Goal: Task Accomplishment & Management: Complete application form

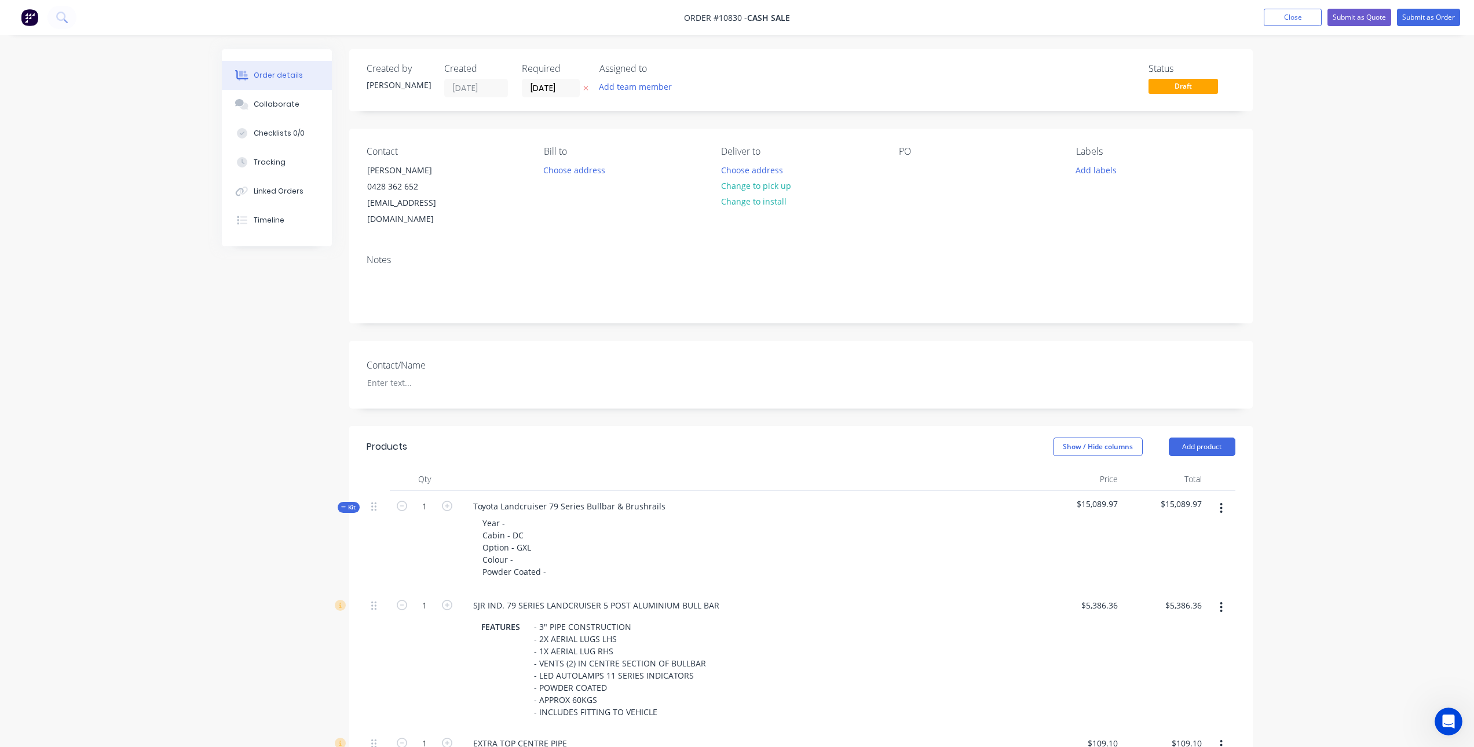
scroll to position [2, 0]
click at [1284, 16] on button "Close" at bounding box center [1293, 17] width 58 height 17
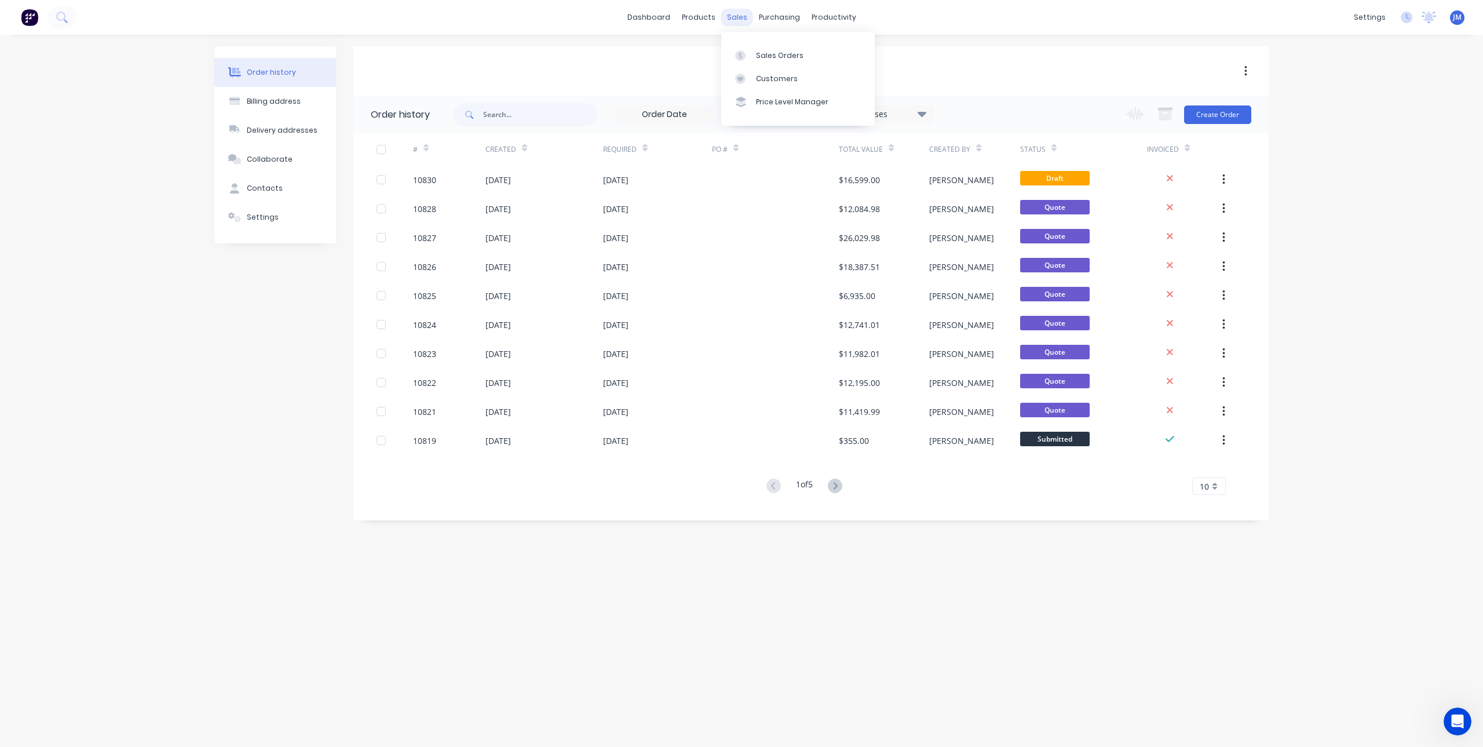
click at [733, 20] on div "sales" at bounding box center [737, 17] width 32 height 17
click at [749, 60] on div at bounding box center [743, 55] width 17 height 10
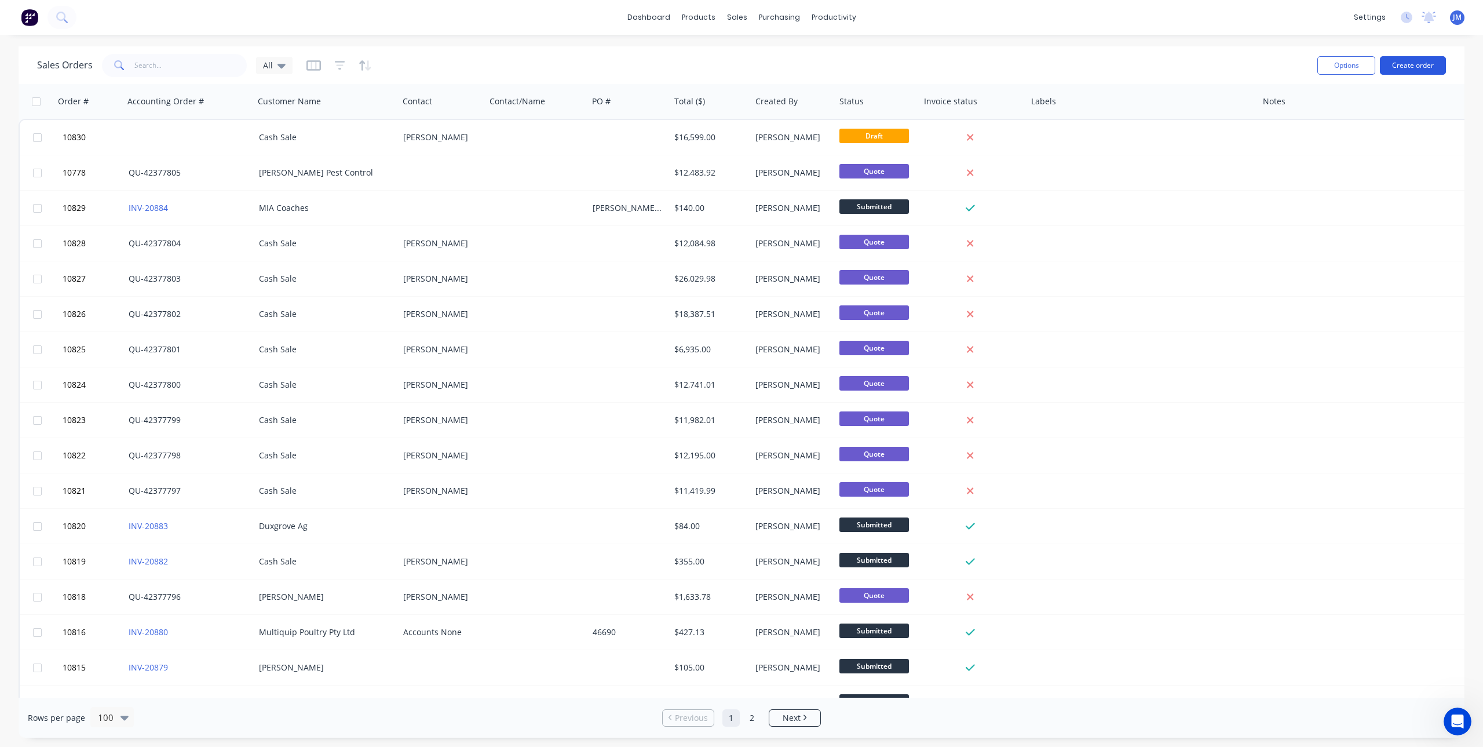
click at [1433, 65] on button "Create order" at bounding box center [1413, 65] width 66 height 19
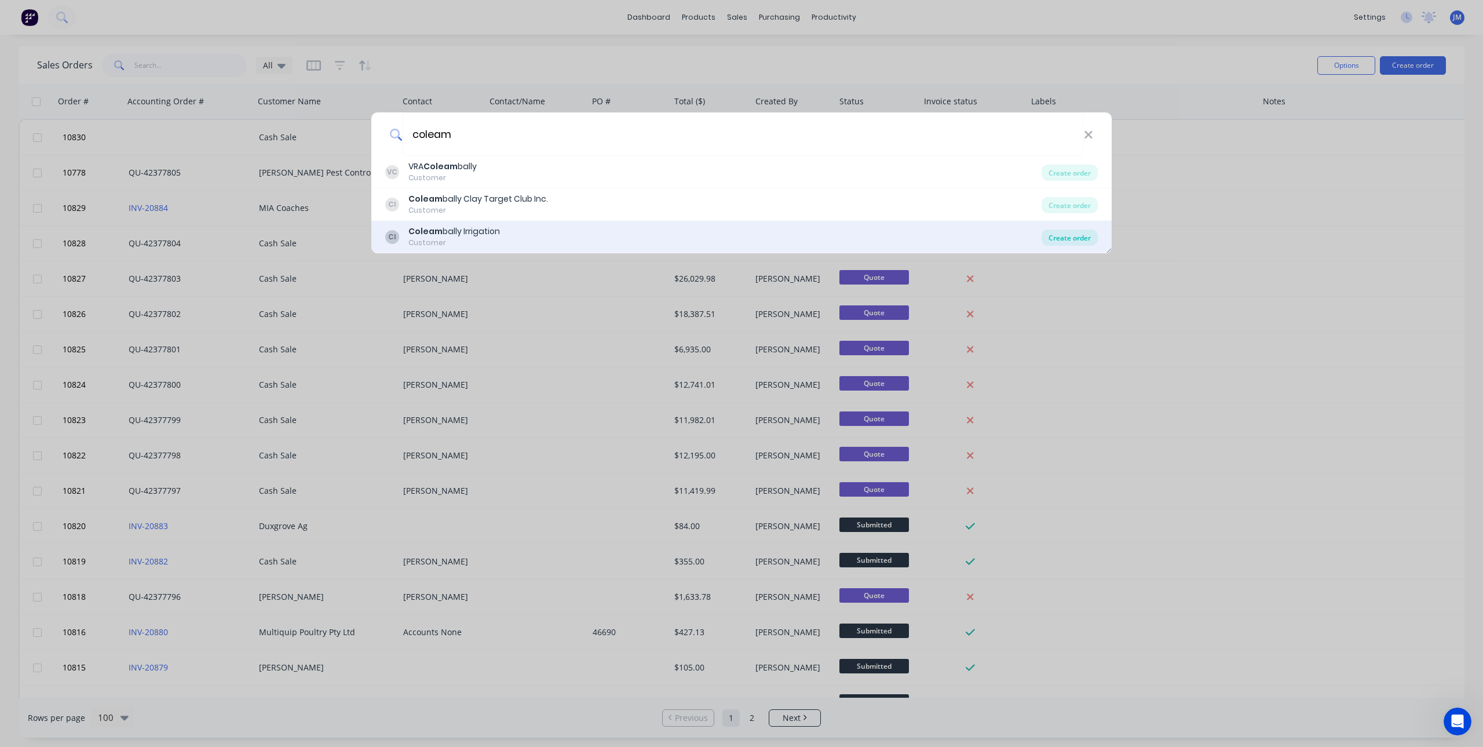
type input "coleam"
click at [1071, 235] on div "Create order" at bounding box center [1070, 237] width 56 height 16
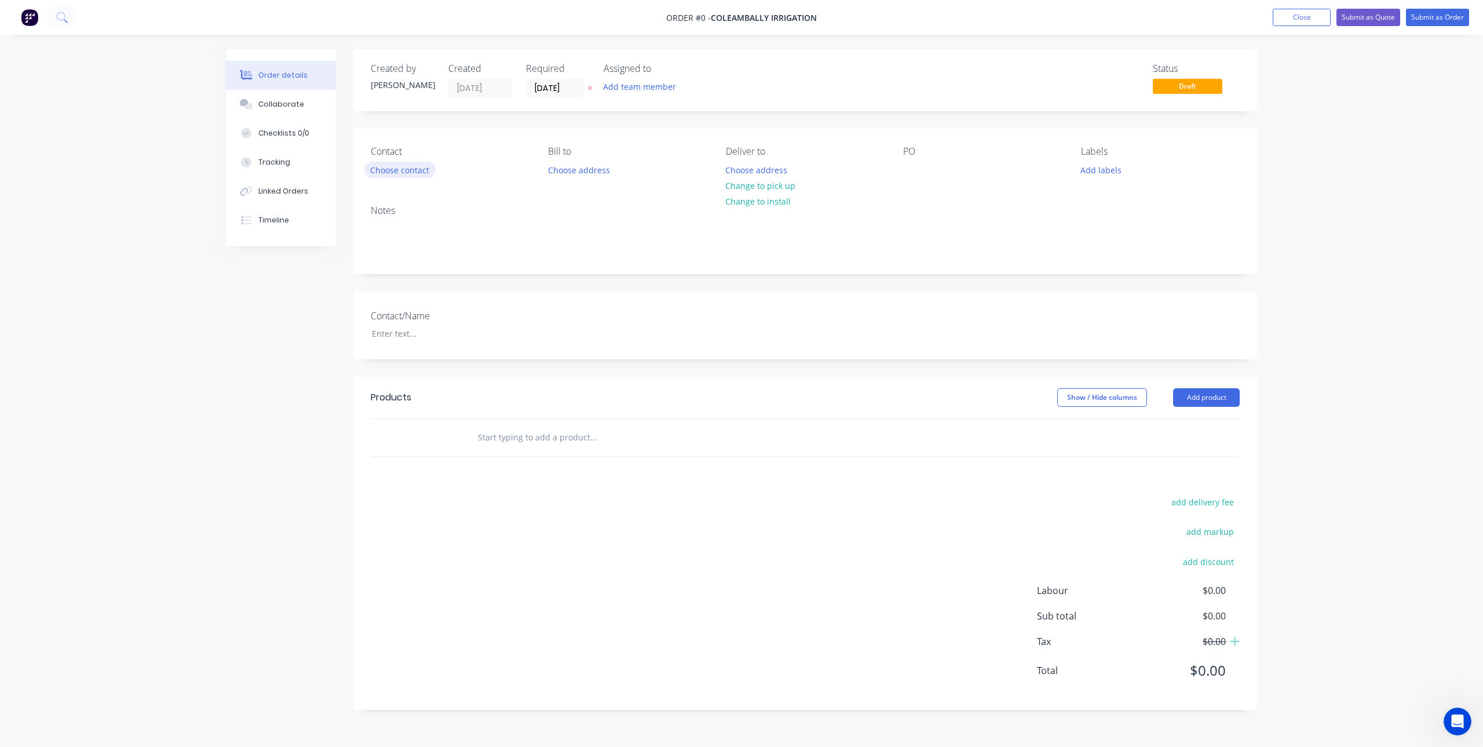
click at [401, 171] on button "Choose contact" at bounding box center [399, 170] width 71 height 16
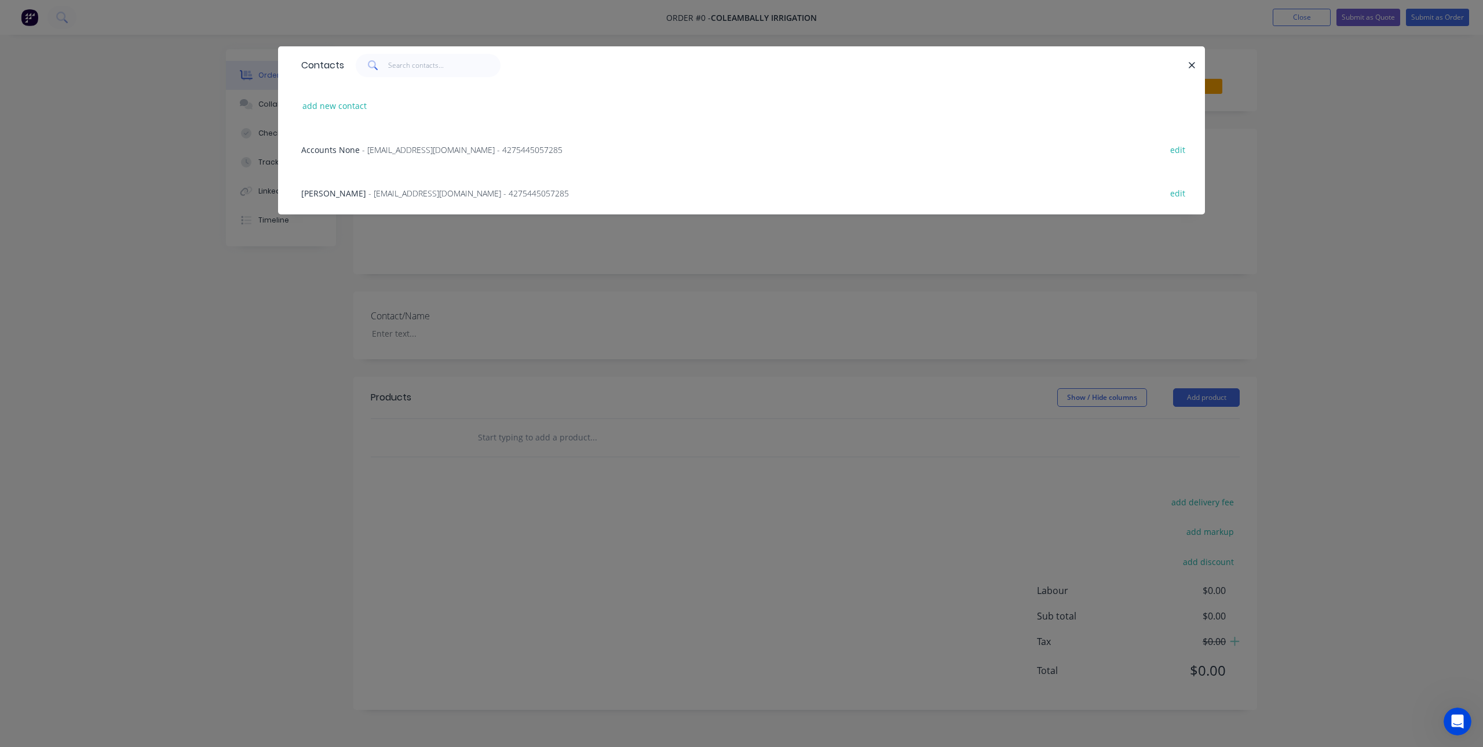
click at [350, 149] on span "Accounts None" at bounding box center [330, 149] width 59 height 11
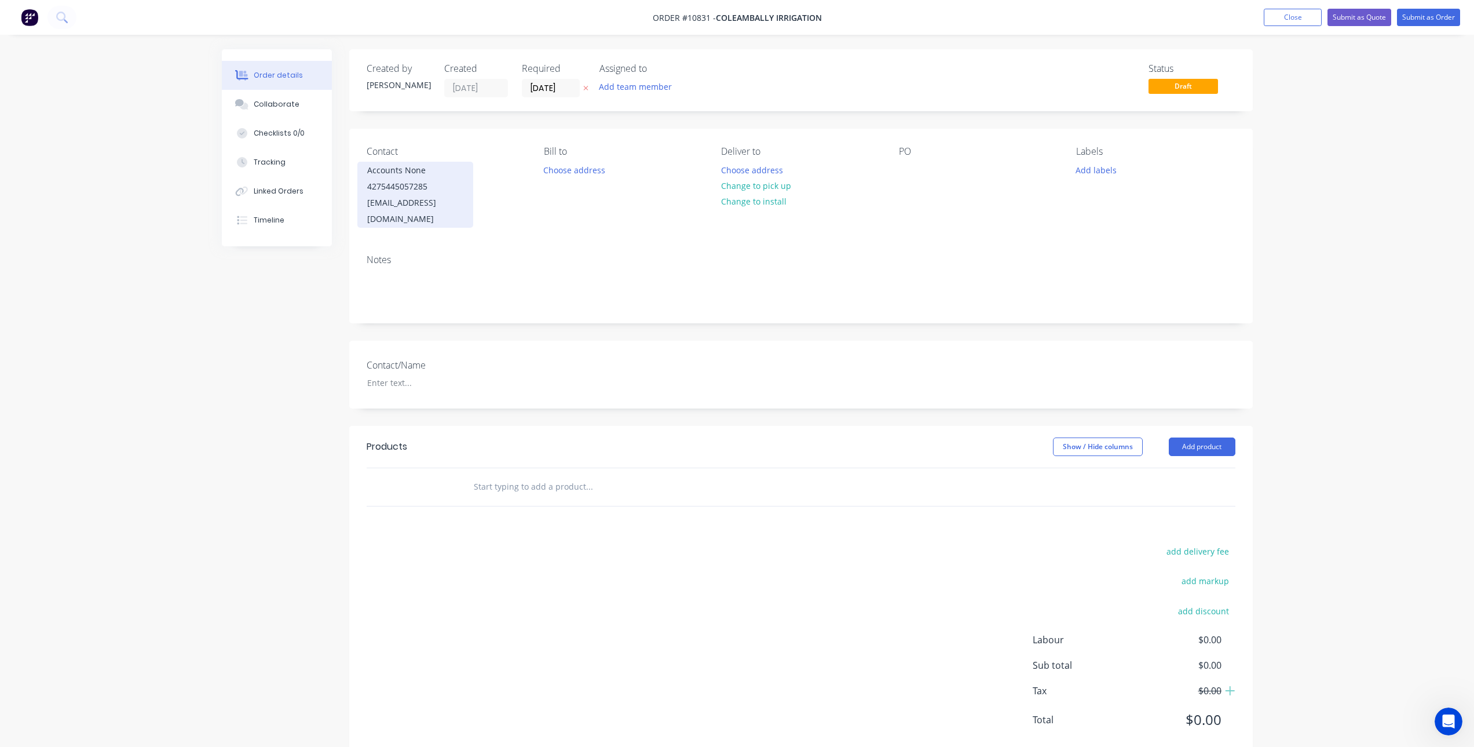
click at [411, 170] on div "Accounts None" at bounding box center [415, 170] width 96 height 16
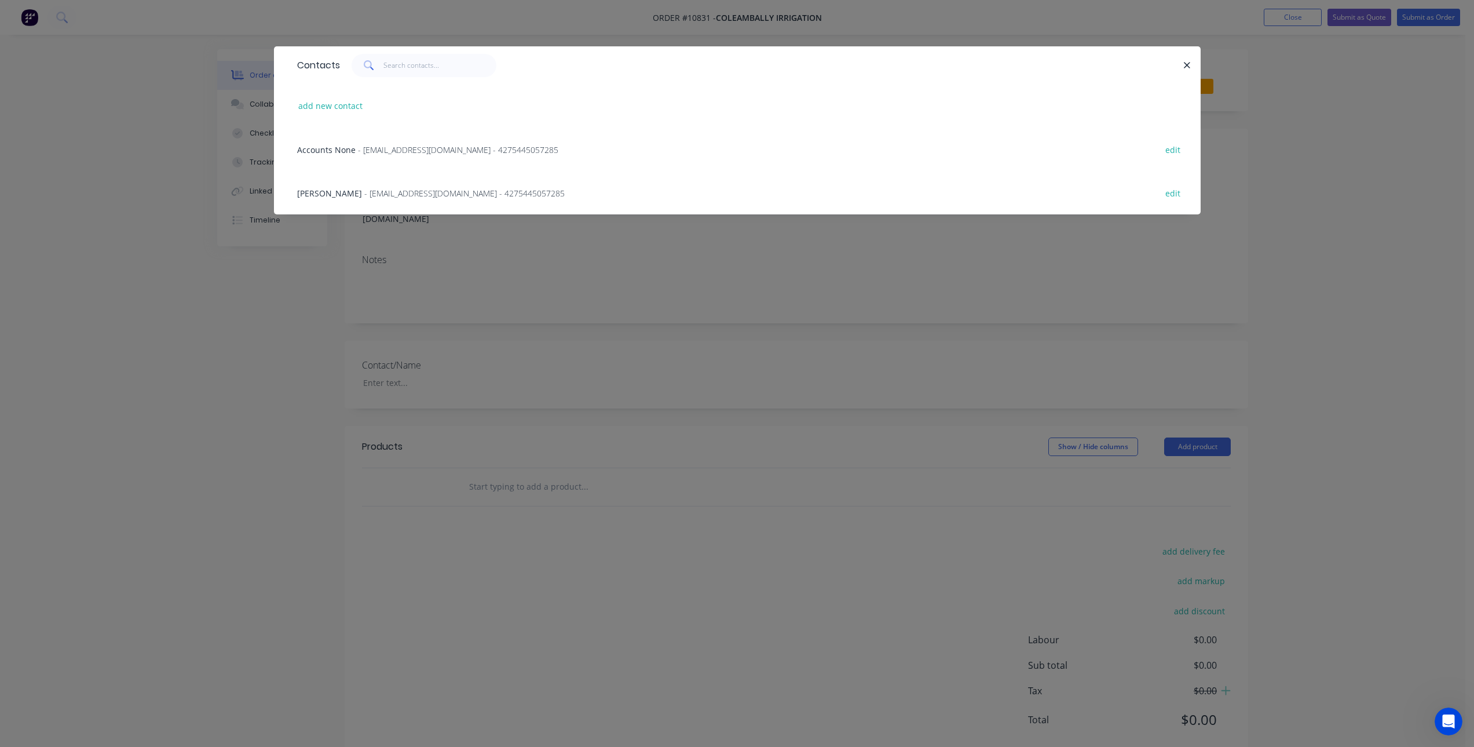
click at [327, 193] on span "[PERSON_NAME]" at bounding box center [329, 193] width 65 height 11
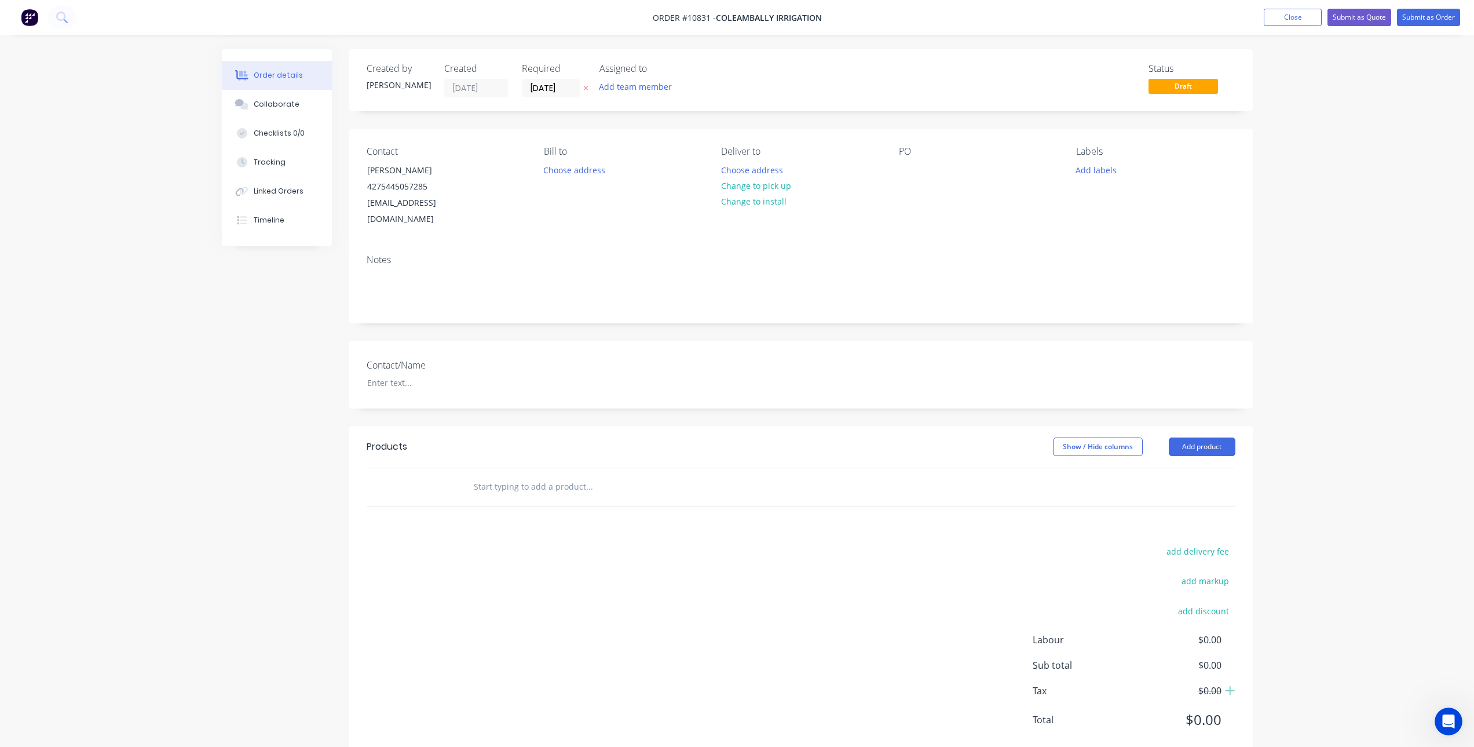
click at [509, 475] on input "text" at bounding box center [589, 486] width 232 height 23
type input "c"
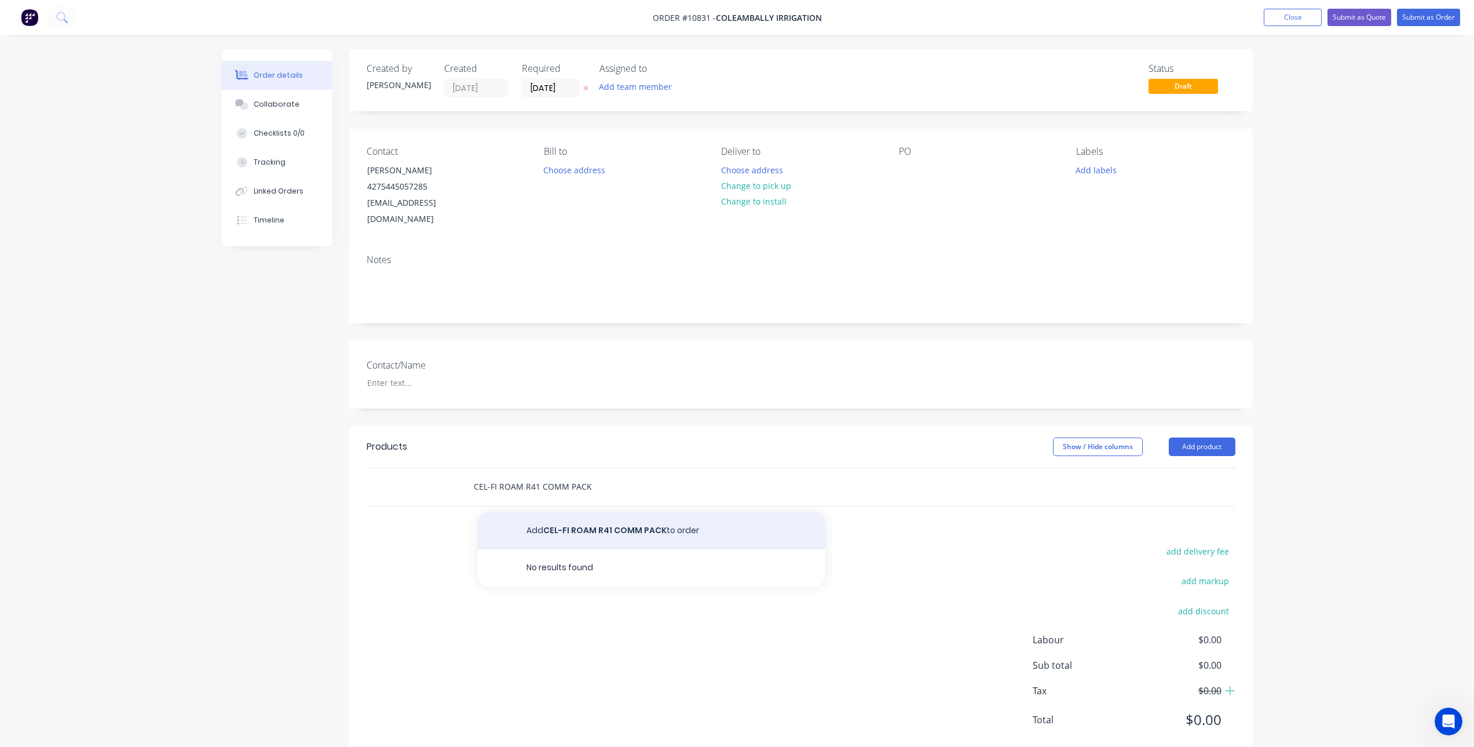
type input "CEL-FI ROAM R41 COMM PACK"
click at [580, 513] on button "Add CEL-FI ROAM R41 COMM PACK to order" at bounding box center [652, 530] width 348 height 37
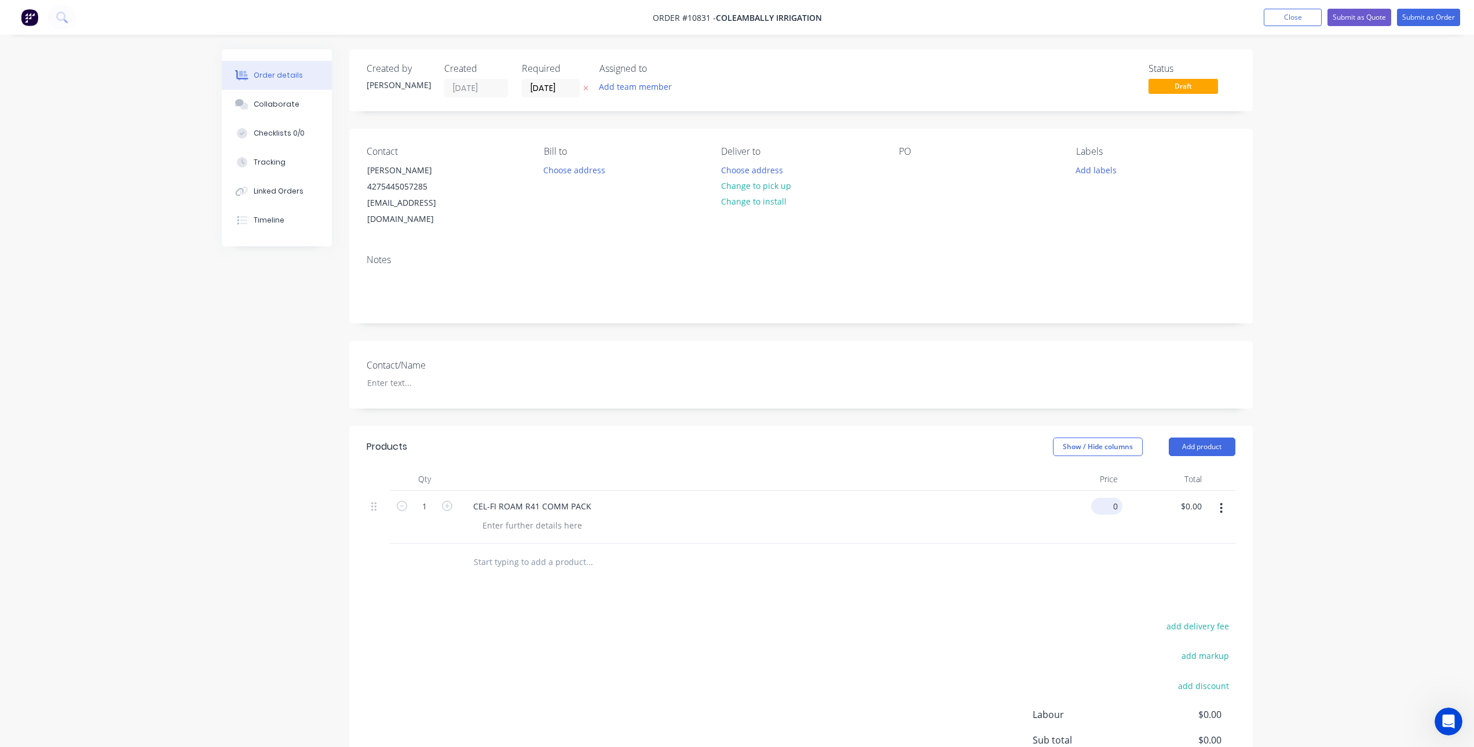
click at [1103, 491] on div "0 $0.00" at bounding box center [1081, 517] width 84 height 53
type input "$1,259.09"
click at [1016, 579] on div "Products Show / Hide columns Add product Qty Price Total 1 CEL-FI ROAM R41 COMM…" at bounding box center [801, 630] width 904 height 408
click at [1441, 16] on button "Submit as Order" at bounding box center [1428, 17] width 63 height 17
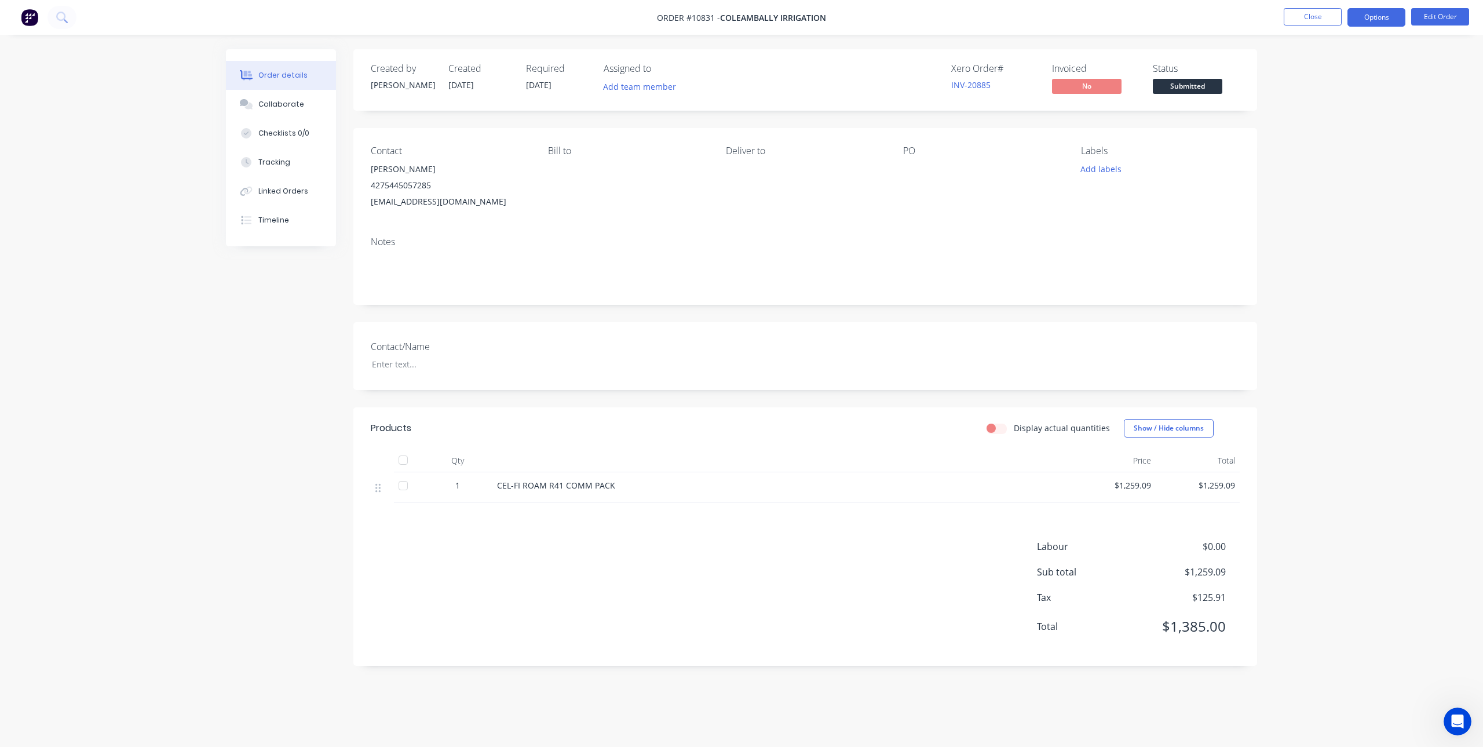
click at [1370, 20] on button "Options" at bounding box center [1376, 17] width 58 height 19
click at [1329, 75] on div "Invoice" at bounding box center [1341, 70] width 107 height 17
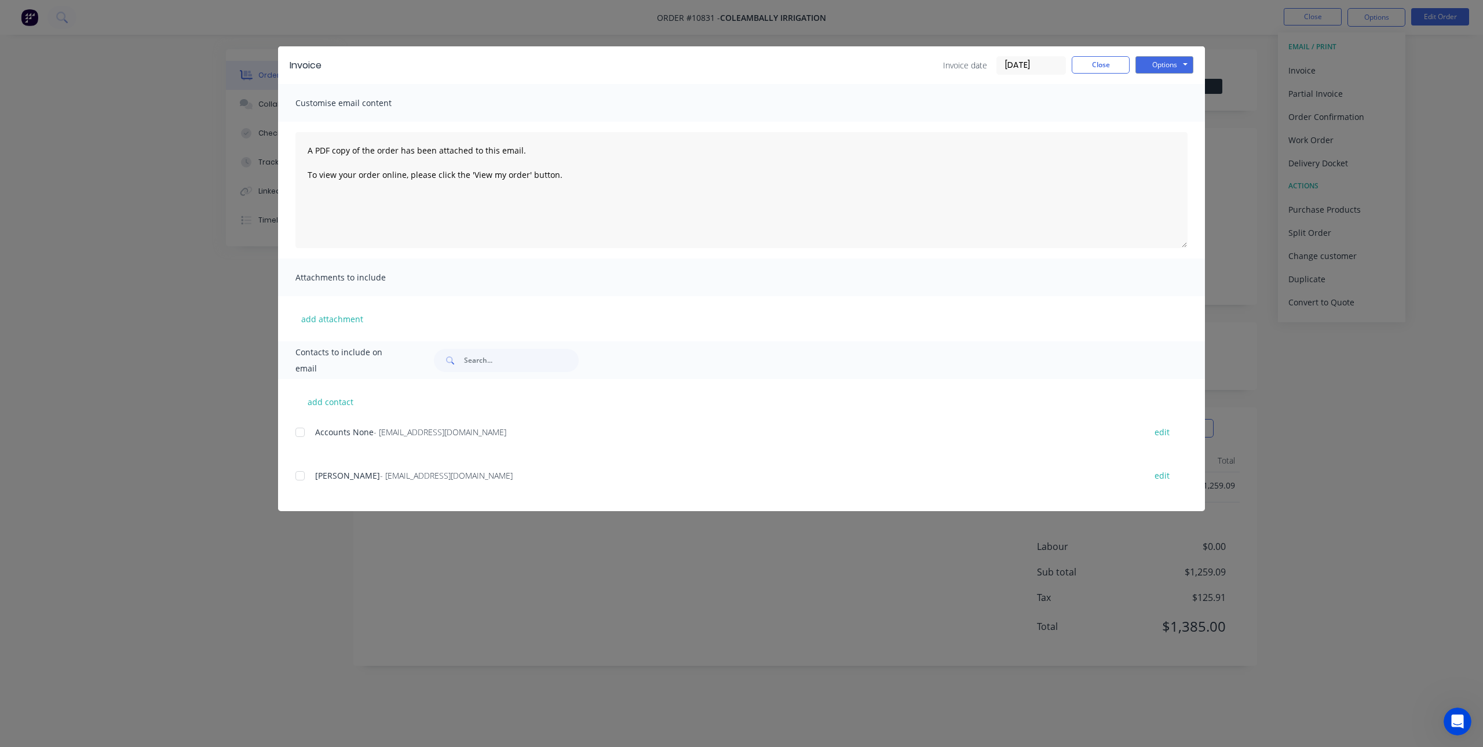
click at [296, 435] on div at bounding box center [299, 432] width 23 height 23
click at [305, 479] on div at bounding box center [299, 475] width 23 height 23
click at [1161, 65] on button "Options" at bounding box center [1164, 64] width 58 height 17
click at [1173, 122] on button "Email" at bounding box center [1172, 123] width 74 height 19
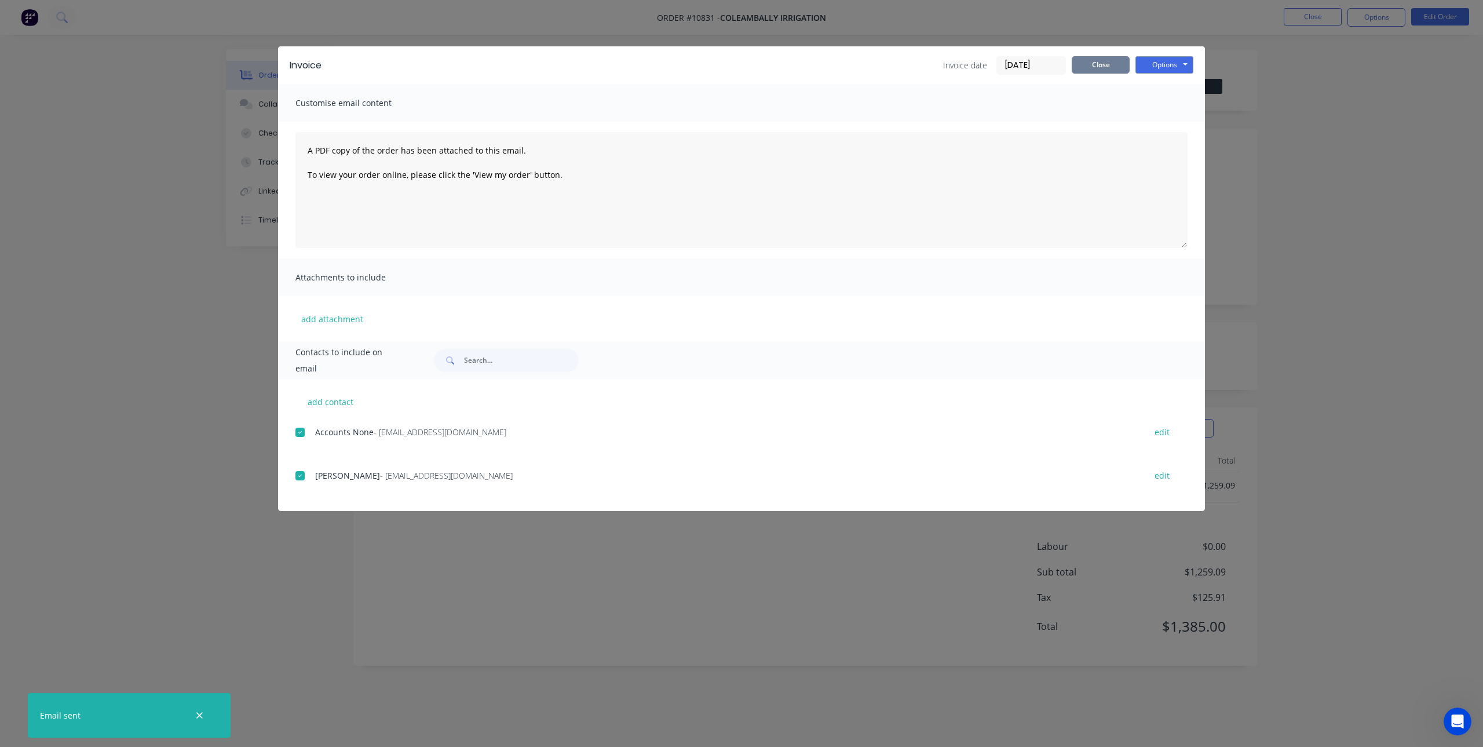
click at [1089, 60] on button "Close" at bounding box center [1101, 64] width 58 height 17
